Goal: Navigation & Orientation: Find specific page/section

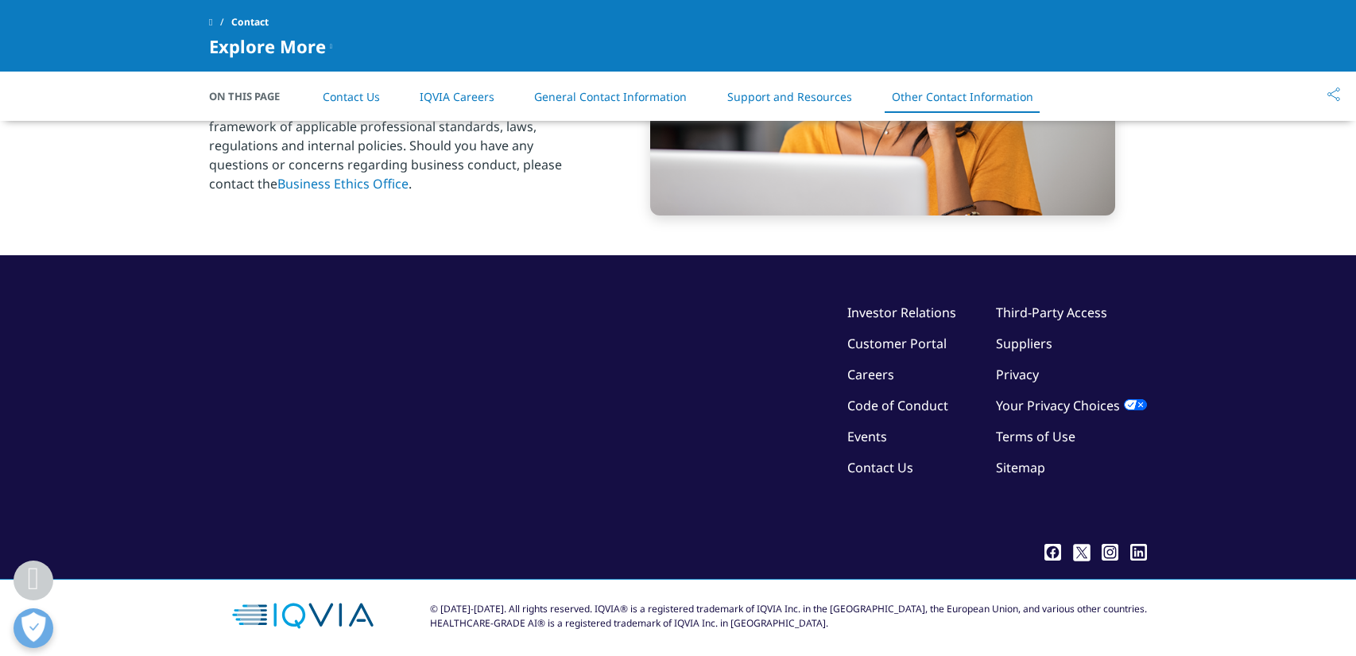
scroll to position [2654, 0]
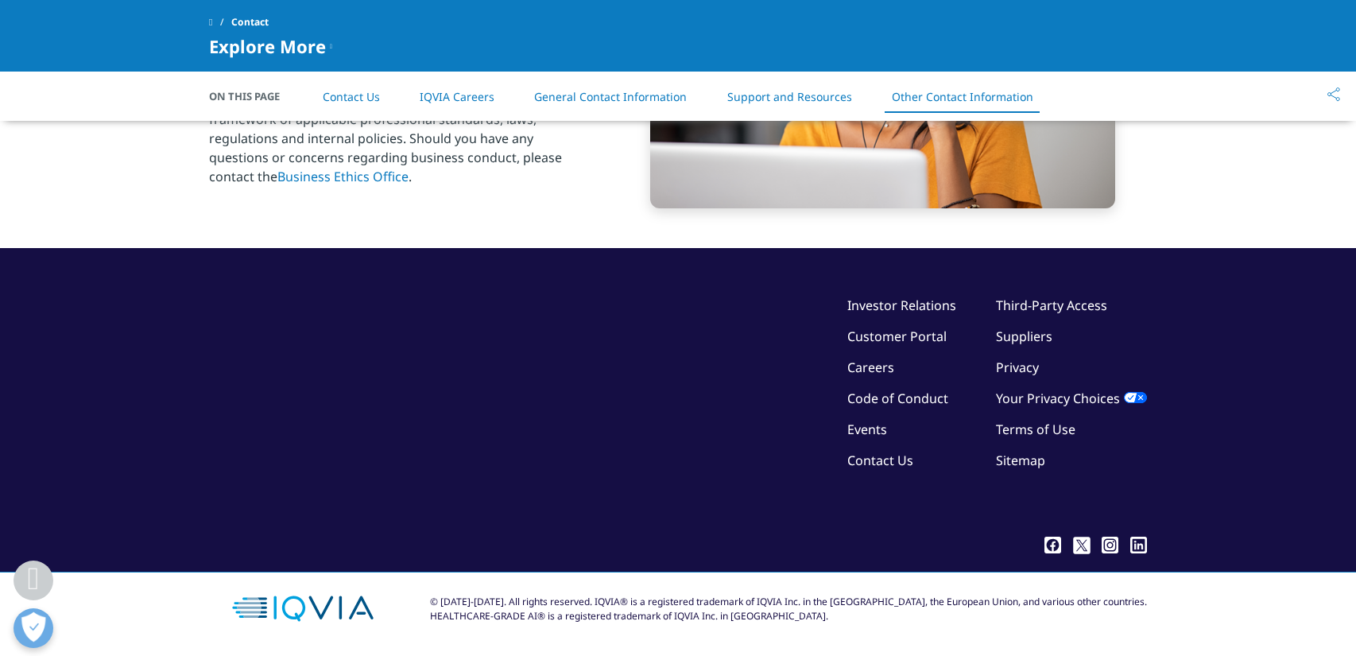
click at [1040, 431] on link "Terms of Use" at bounding box center [1035, 428] width 79 height 17
click at [1030, 368] on link "Privacy" at bounding box center [1017, 366] width 43 height 17
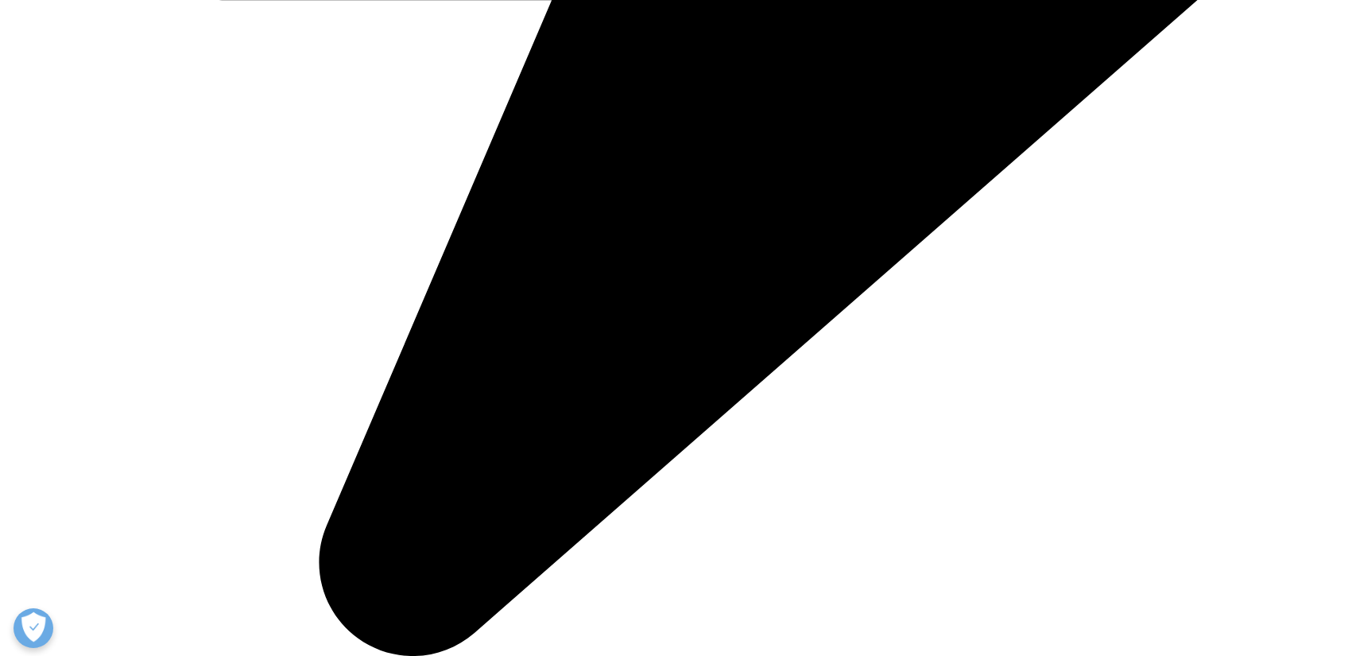
scroll to position [144, 0]
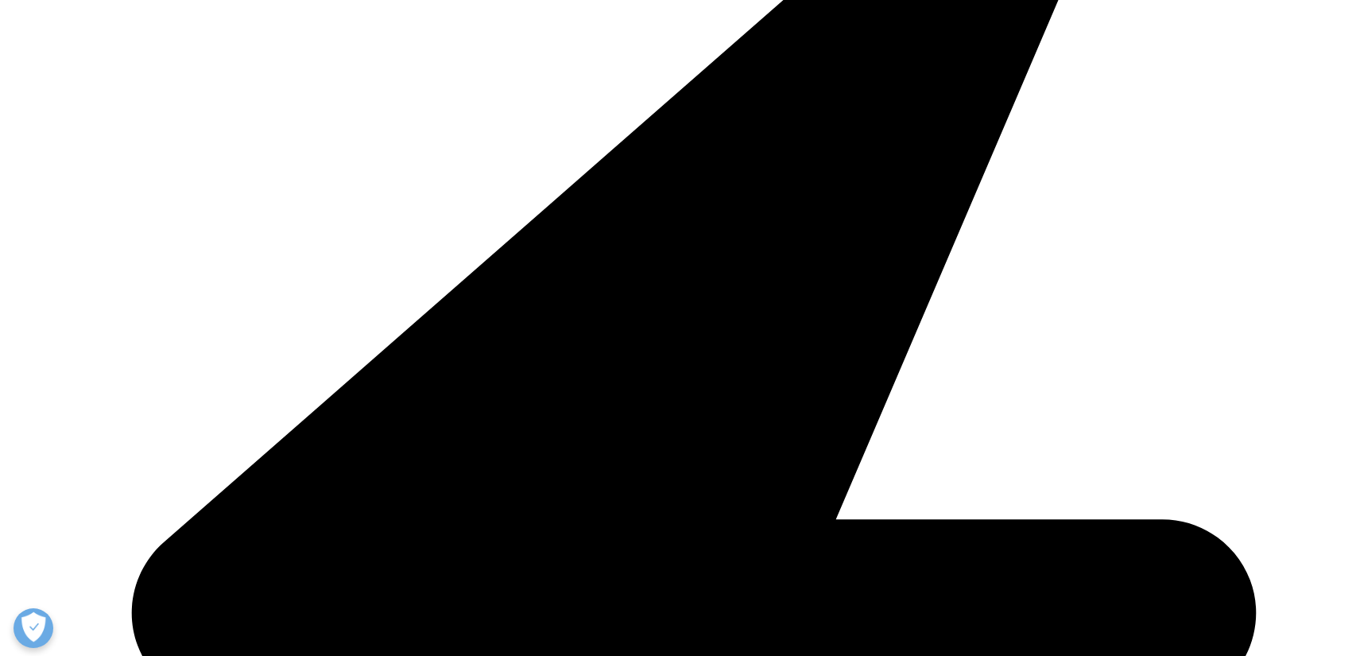
scroll to position [542, 0]
